Goal: Check status: Check status

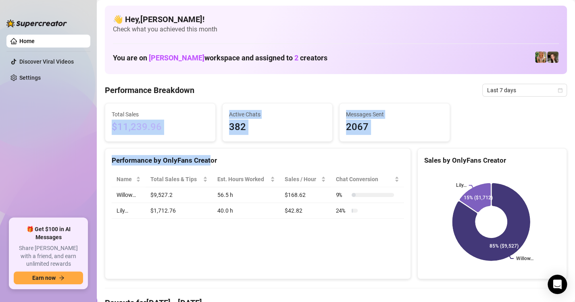
drag, startPoint x: 208, startPoint y: 118, endPoint x: 209, endPoint y: 162, distance: 43.9
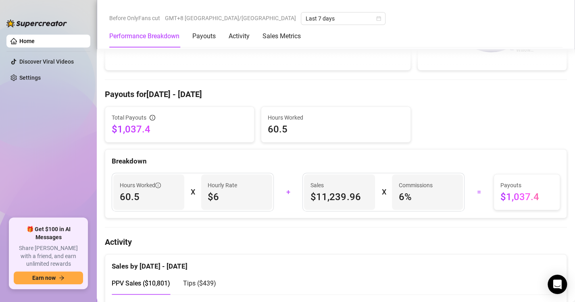
scroll to position [210, 0]
click at [143, 195] on span "60.5" at bounding box center [149, 196] width 58 height 13
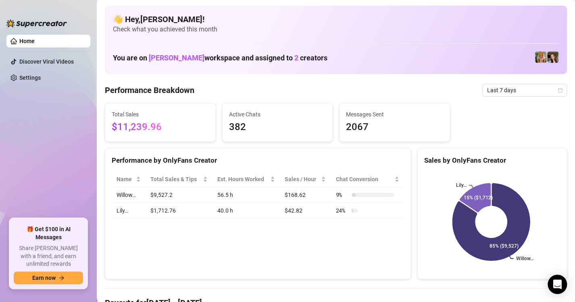
scroll to position [16, 0]
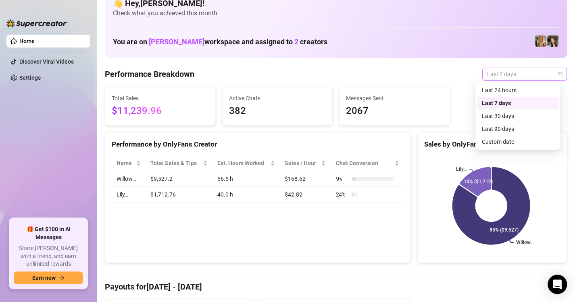
click at [496, 69] on span "Last 7 days" at bounding box center [524, 74] width 75 height 12
click at [494, 141] on div "Custom date" at bounding box center [518, 141] width 72 height 9
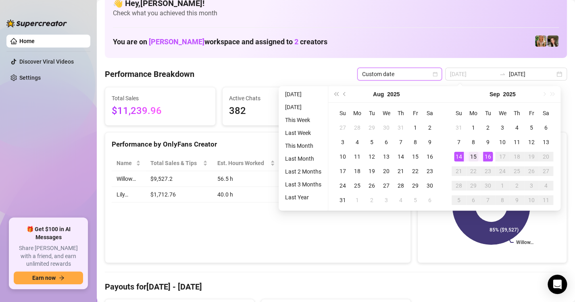
type input "[DATE]"
click at [468, 156] on div "15" at bounding box center [473, 157] width 10 height 10
click at [480, 156] on td "16" at bounding box center [487, 156] width 15 height 15
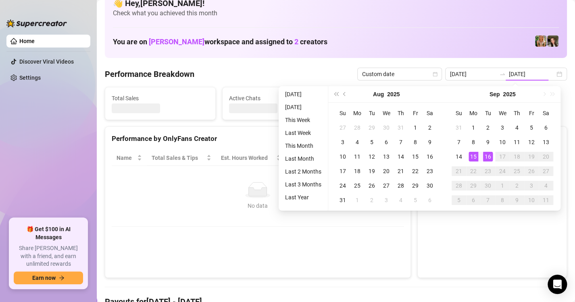
type input "[DATE]"
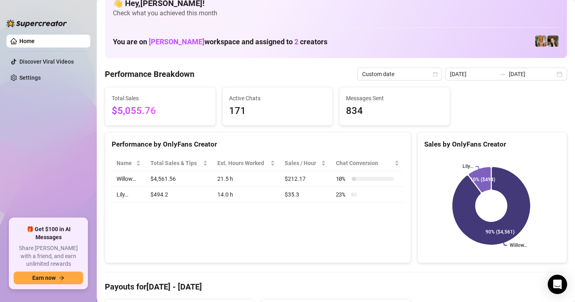
drag, startPoint x: 493, startPoint y: 111, endPoint x: 496, endPoint y: 122, distance: 11.5
click at [496, 122] on div "Total Sales $5,055.76 Active Chats 171 Messages Sent 834" at bounding box center [336, 106] width 468 height 39
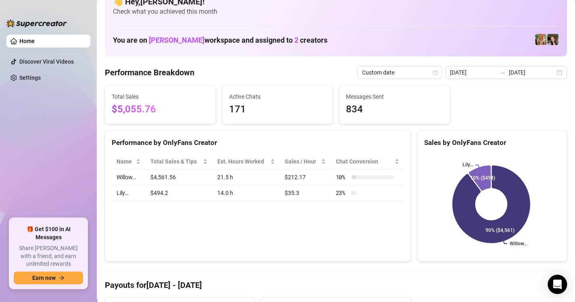
scroll to position [0, 0]
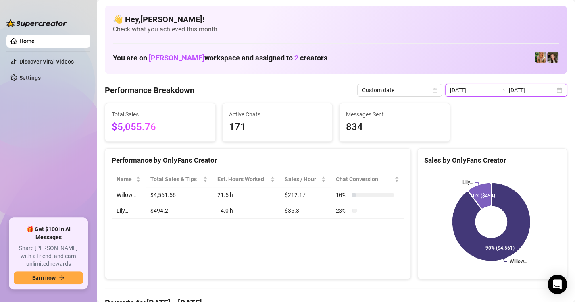
click at [453, 88] on input "[DATE]" at bounding box center [473, 90] width 46 height 9
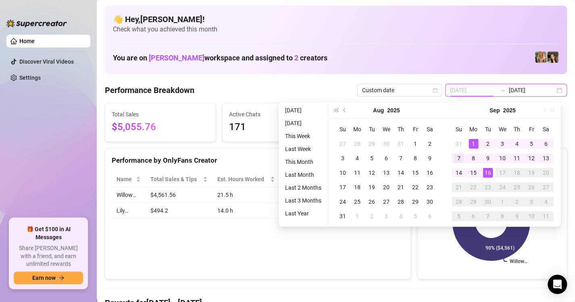
type input "[DATE]"
click at [461, 160] on div "7" at bounding box center [459, 159] width 10 height 10
type input "[DATE]"
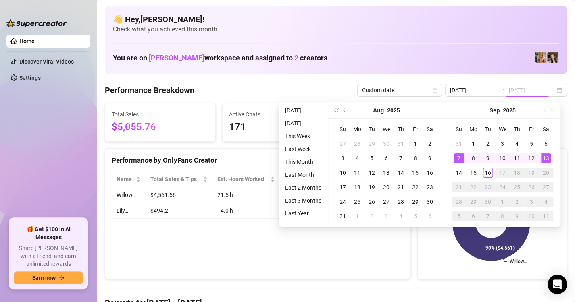
click at [544, 156] on div "13" at bounding box center [546, 159] width 10 height 10
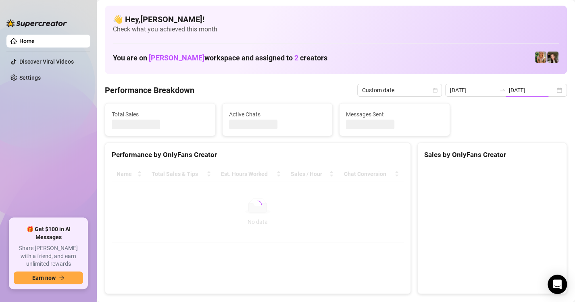
type input "[DATE]"
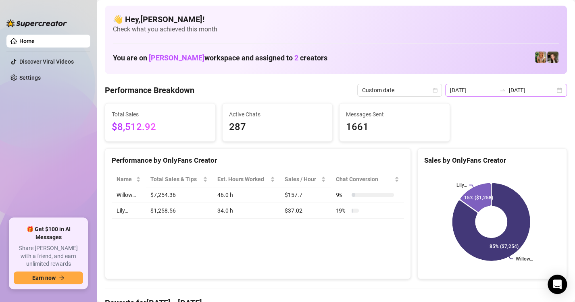
click at [531, 84] on div "[DATE] [DATE]" at bounding box center [506, 90] width 122 height 13
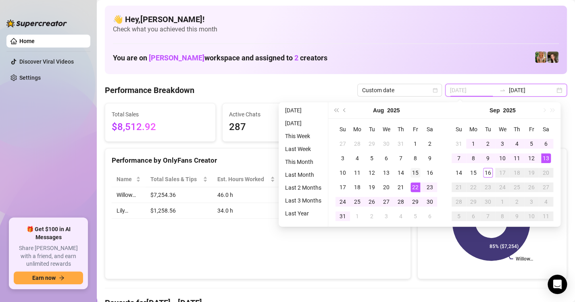
type input "[DATE]"
click at [417, 179] on td "15" at bounding box center [415, 173] width 15 height 15
type input "[DATE]"
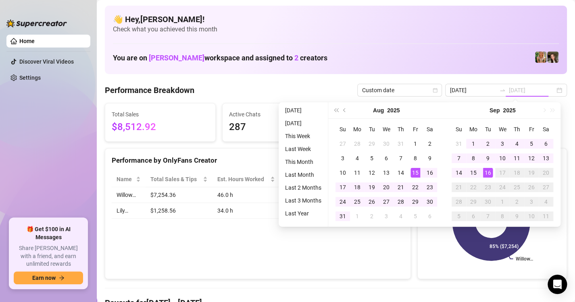
click at [484, 174] on div "16" at bounding box center [488, 173] width 10 height 10
type input "[DATE]"
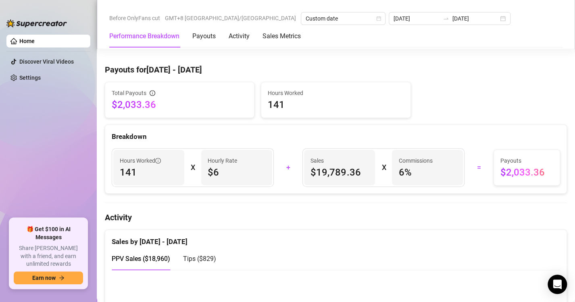
scroll to position [226, 0]
